Goal: Communication & Community: Answer question/provide support

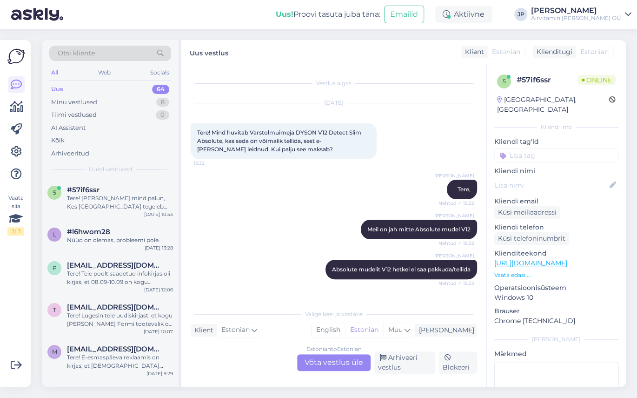
scroll to position [158, 0]
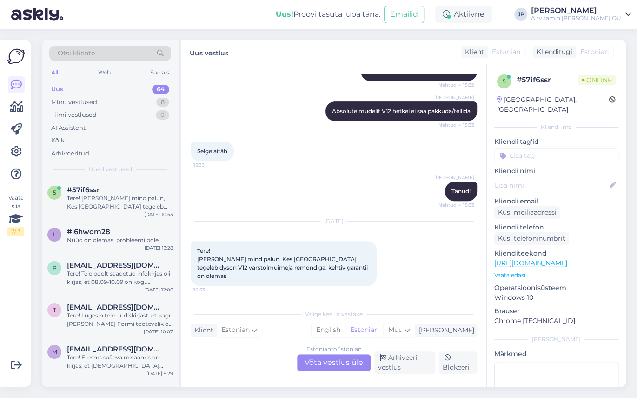
click at [334, 360] on div "Estonian to Estonian Võta vestlus üle" at bounding box center [333, 362] width 73 height 17
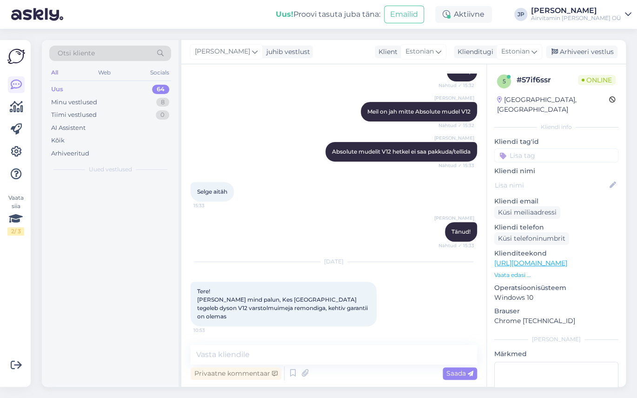
scroll to position [117, 0]
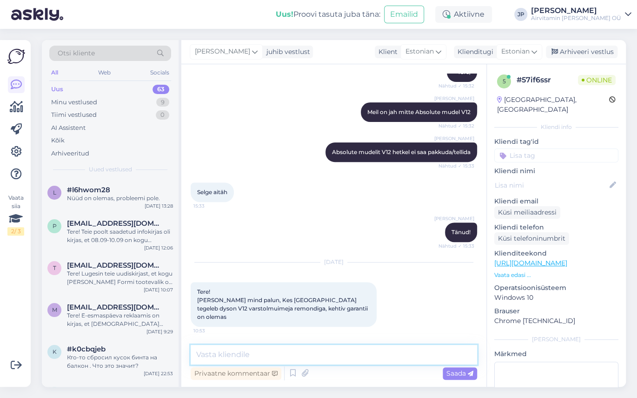
click at [223, 358] on textarea at bounding box center [334, 355] width 287 height 20
type textarea "Tere"
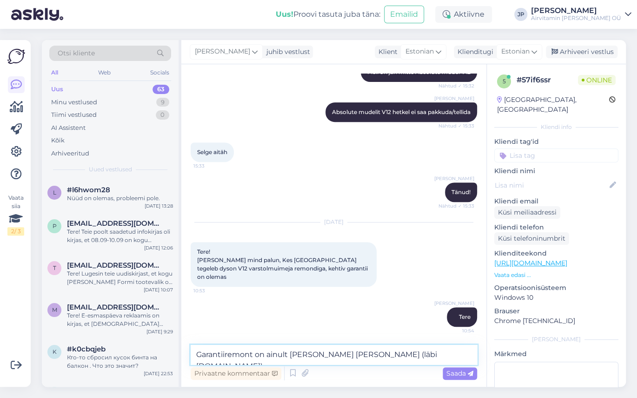
type textarea "Garantiiremont on ainult [PERSON_NAME] [PERSON_NAME] (läbi [DOMAIN_NAME])"
drag, startPoint x: 196, startPoint y: 355, endPoint x: 430, endPoint y: 364, distance: 234.1
click at [430, 364] on textarea "Garantiiremont on ainult [PERSON_NAME] [PERSON_NAME] (läbi [DOMAIN_NAME])" at bounding box center [334, 355] width 287 height 20
type textarea "Tasulist remonti teeme [PERSON_NAME] [DOMAIN_NAME]"
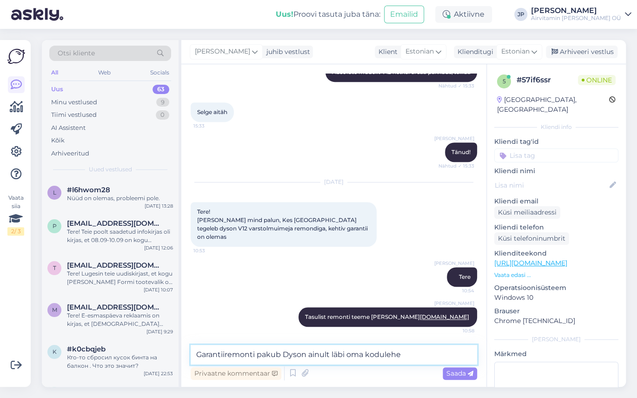
paste textarea "Garantiiremont on ainult [PERSON_NAME] [PERSON_NAME] (läbi [DOMAIN_NAME])"
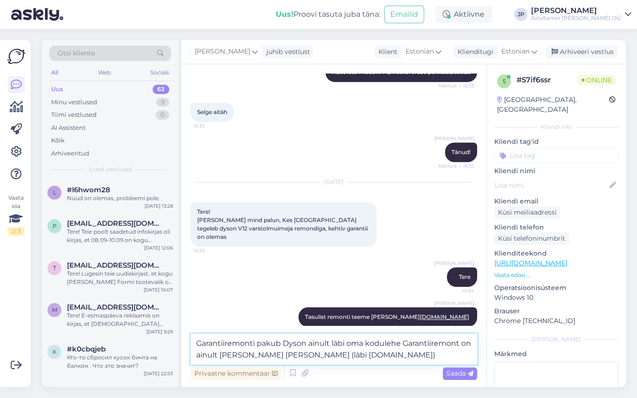
drag, startPoint x: 300, startPoint y: 354, endPoint x: 301, endPoint y: 340, distance: 13.6
click at [300, 353] on textarea "Garantiiremonti pakub Dyson ainult läbi oma kodulehe Garantiiremont on ainult […" at bounding box center [334, 348] width 287 height 31
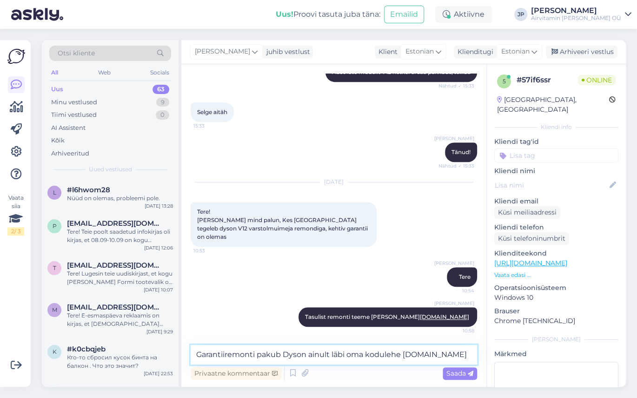
type textarea "Garantiiremonti pakub Dyson ainult läbi oma kodulehe [DOMAIN_NAME]"
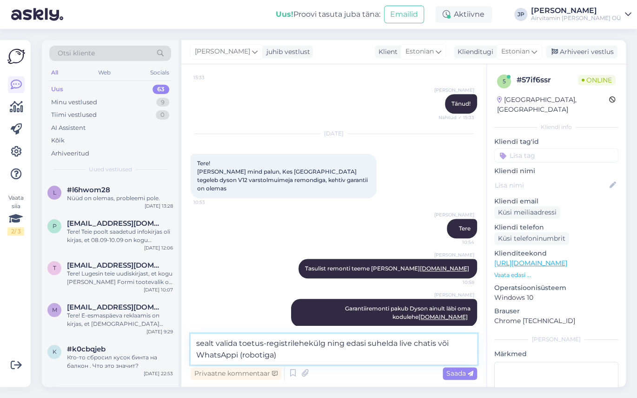
type textarea "sealt valida toetus-registrilehekülg ning edasi suhelda live chatis või WhatsAp…"
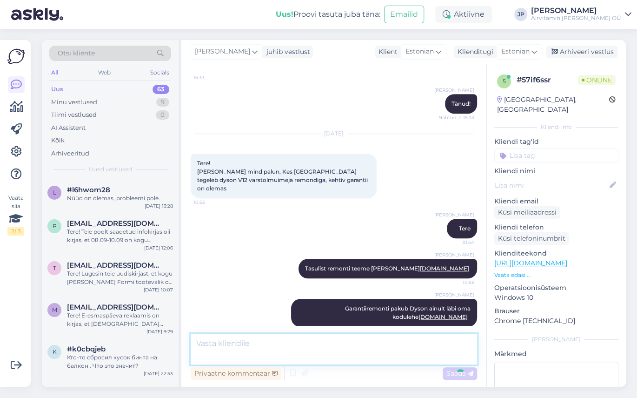
scroll to position [294, 0]
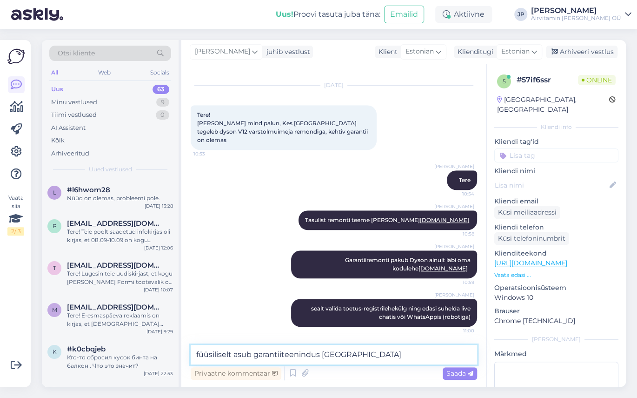
type textarea "füüsiliselt asub garantiiteenindus [GEOGRAPHIC_DATA]"
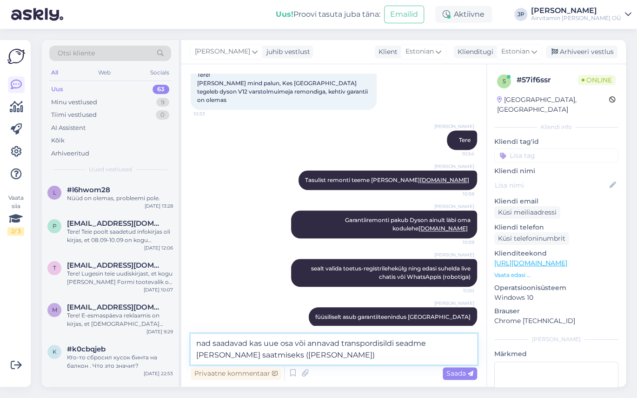
type textarea "nad saadavad kas uue osa või annavad transpordisildi seadme [PERSON_NAME] saatm…"
click at [459, 375] on span "Saada" at bounding box center [460, 373] width 27 height 8
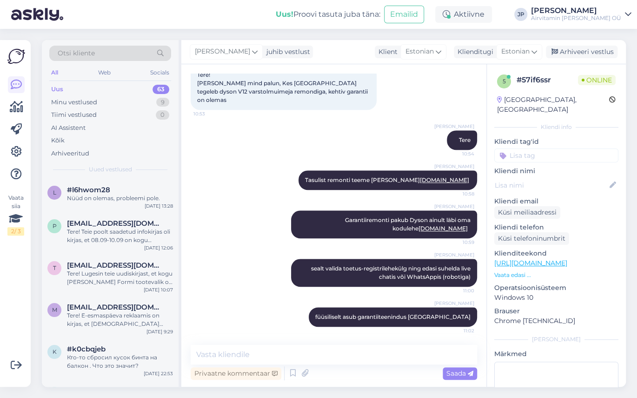
scroll to position [382, 0]
